Goal: Find specific page/section: Find specific page/section

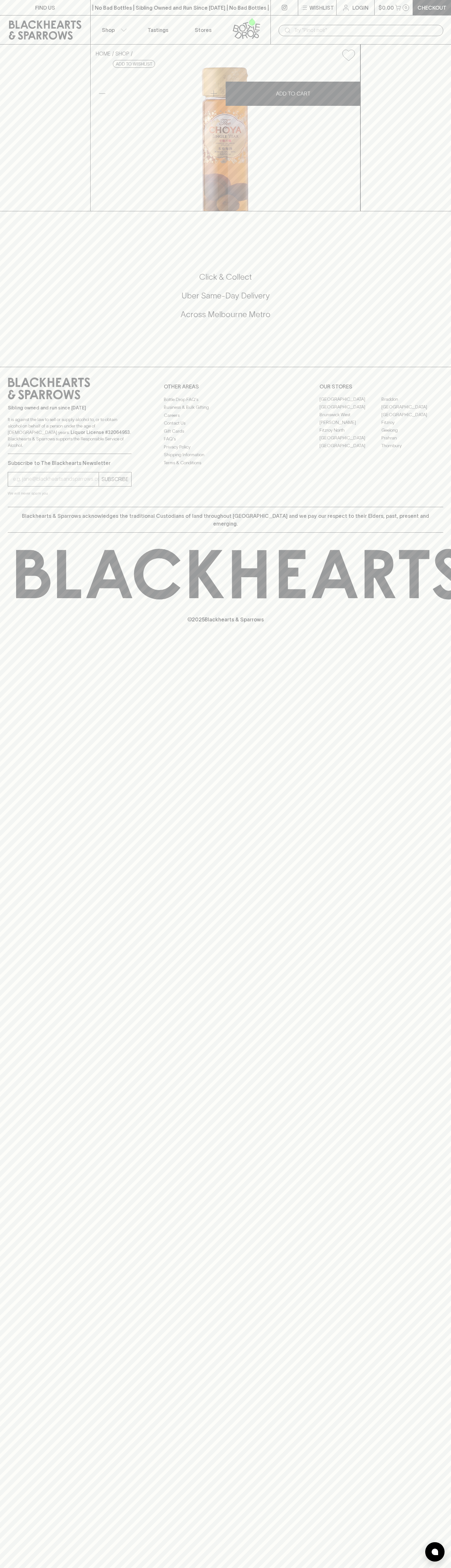
click at [195, 21] on link "Stores" at bounding box center [203, 30] width 45 height 29
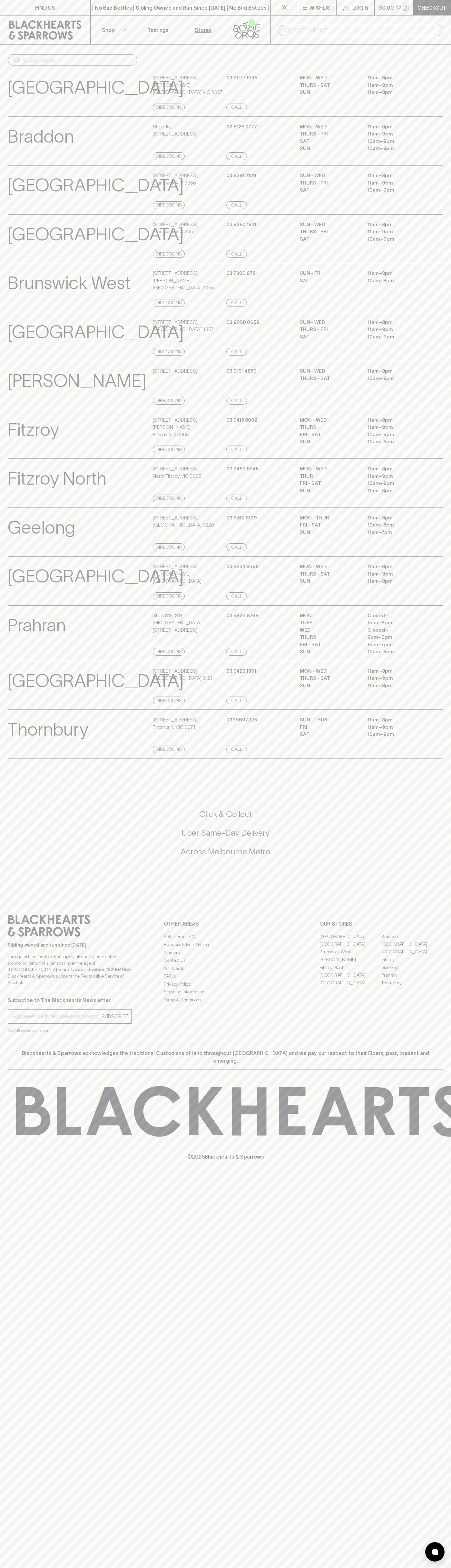
click at [325, 1568] on html "FIND US | No Bad Bottles | Sibling Owned and Run Since 2006 | No Bad Bottles | …" at bounding box center [225, 784] width 451 height 1568
click at [4, 1111] on div at bounding box center [444, 1111] width 889 height 50
